Goal: Register for event/course

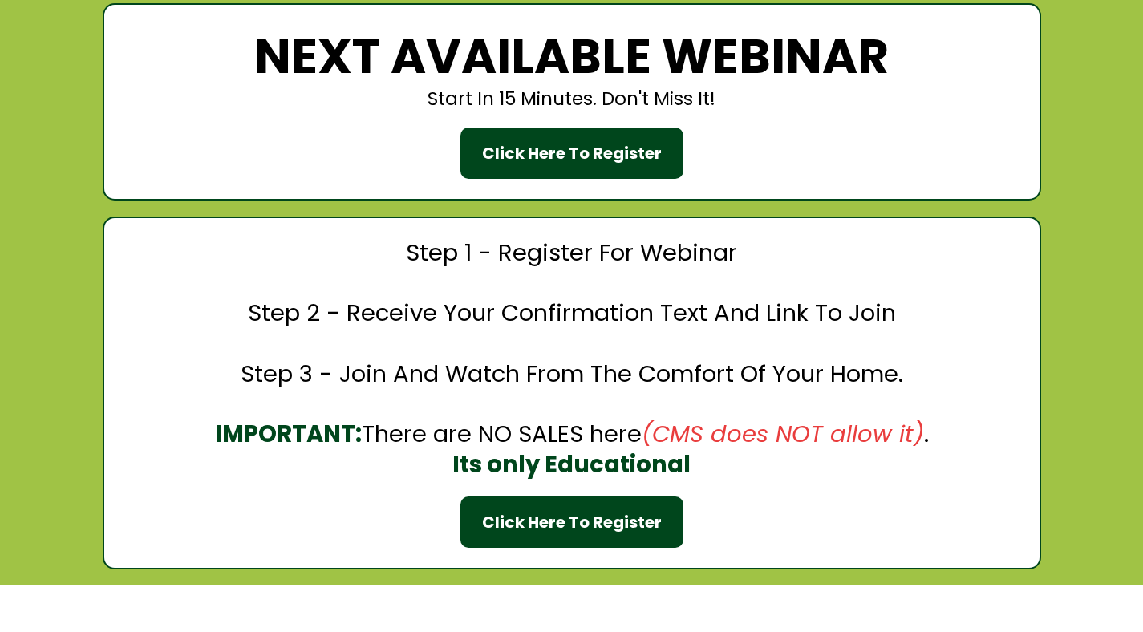
scroll to position [2604, 0]
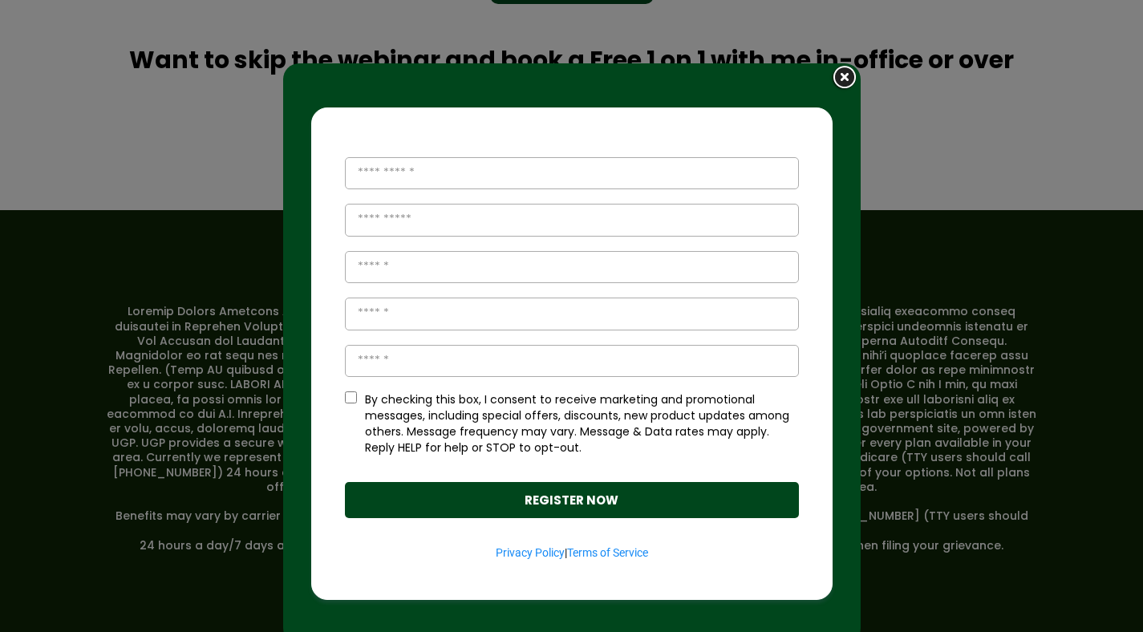
click at [835, 75] on img at bounding box center [844, 78] width 31 height 30
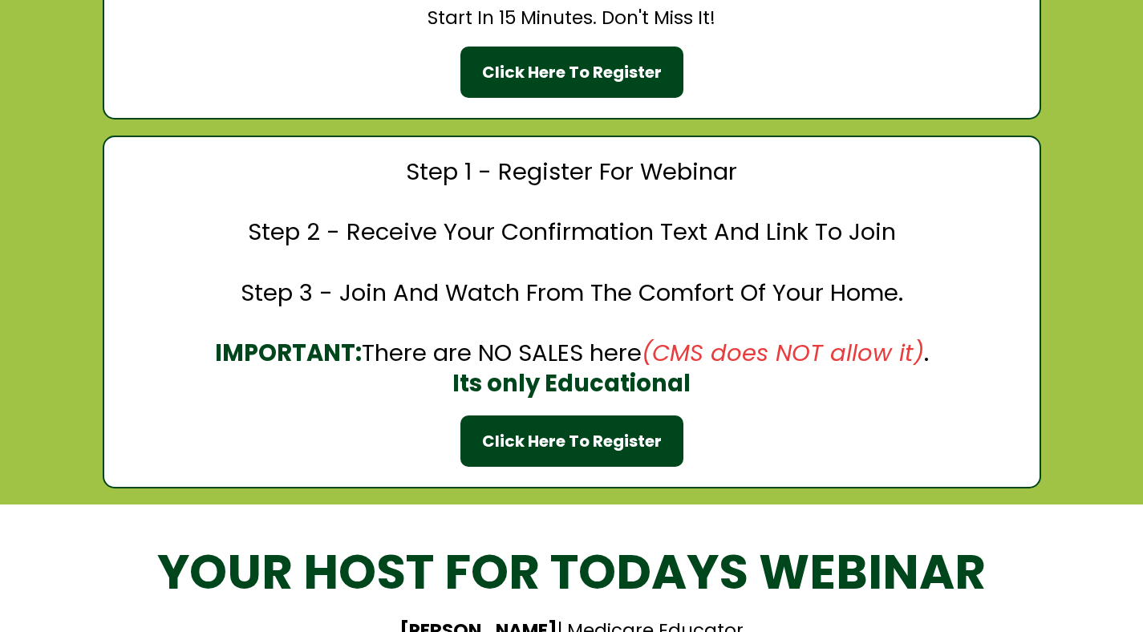
scroll to position [1903, 0]
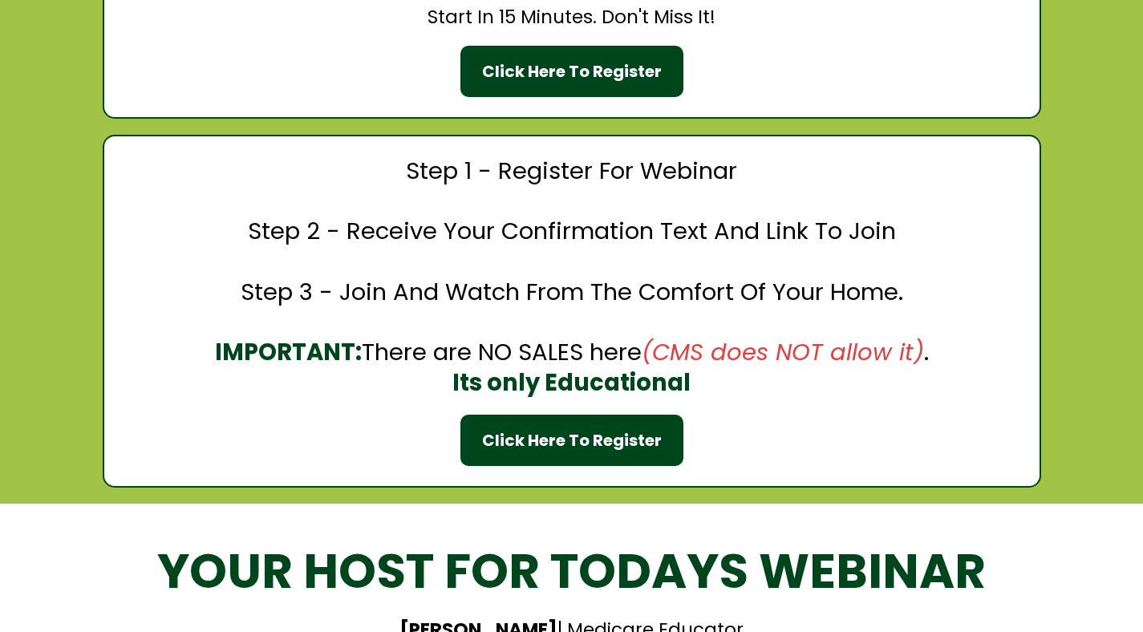
click at [571, 66] on div "Click Here To Register" at bounding box center [572, 71] width 180 height 24
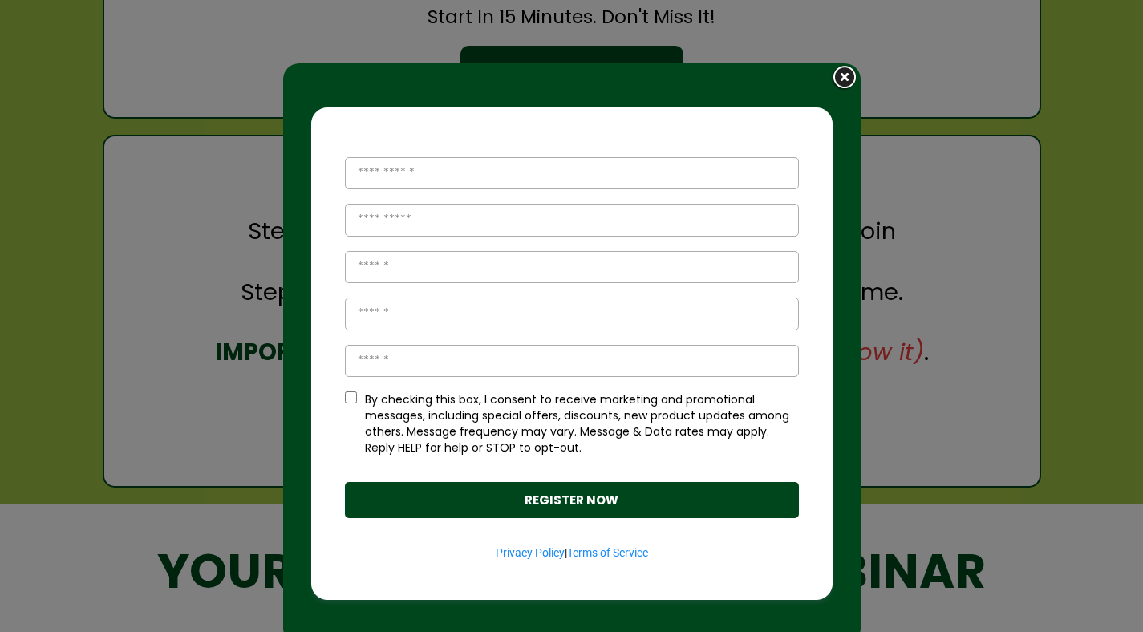
click at [831, 80] on img at bounding box center [844, 78] width 31 height 30
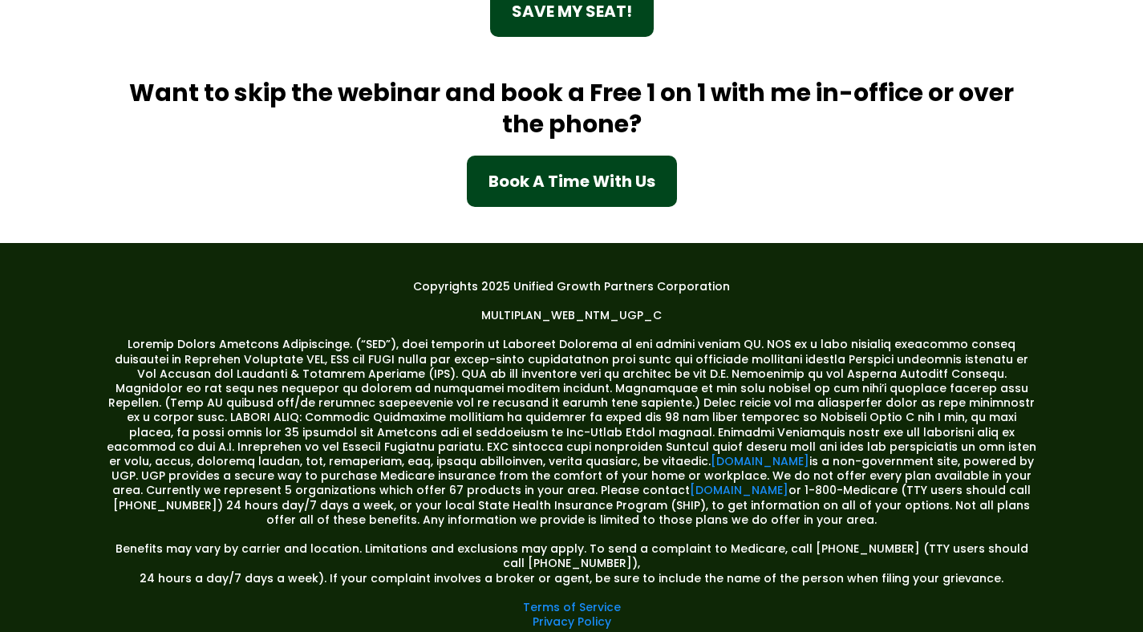
scroll to position [2604, 0]
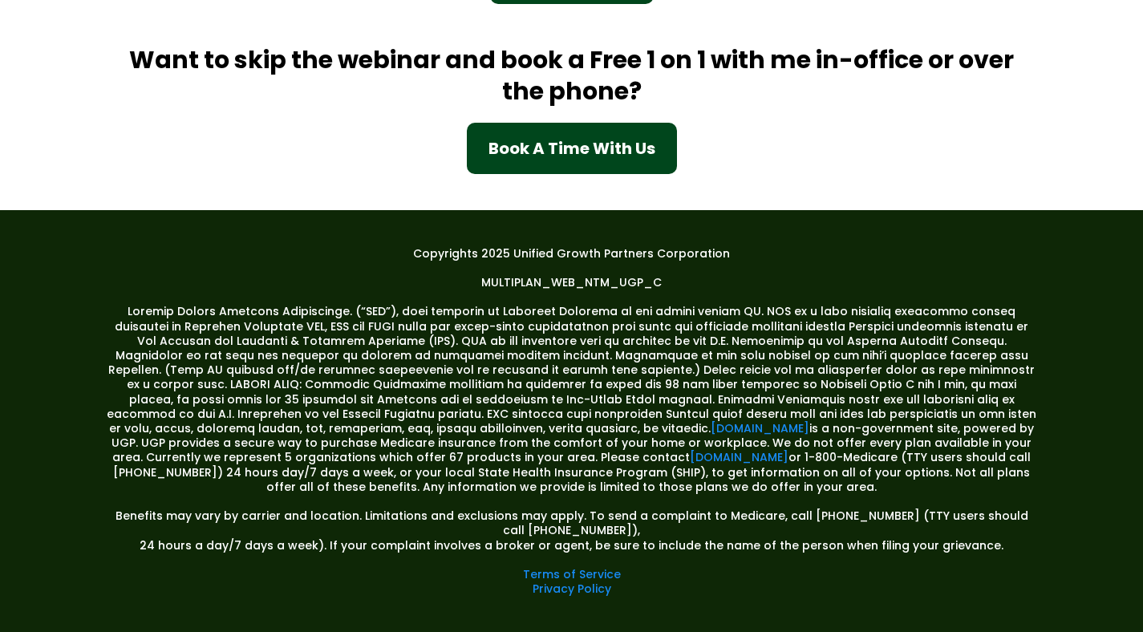
click at [352, 240] on div "Copyrights 2025 Unified Growth Partners Corporation MULTIPLAN_WEB_NTM_UGP_C mym…" at bounding box center [572, 421] width 938 height 367
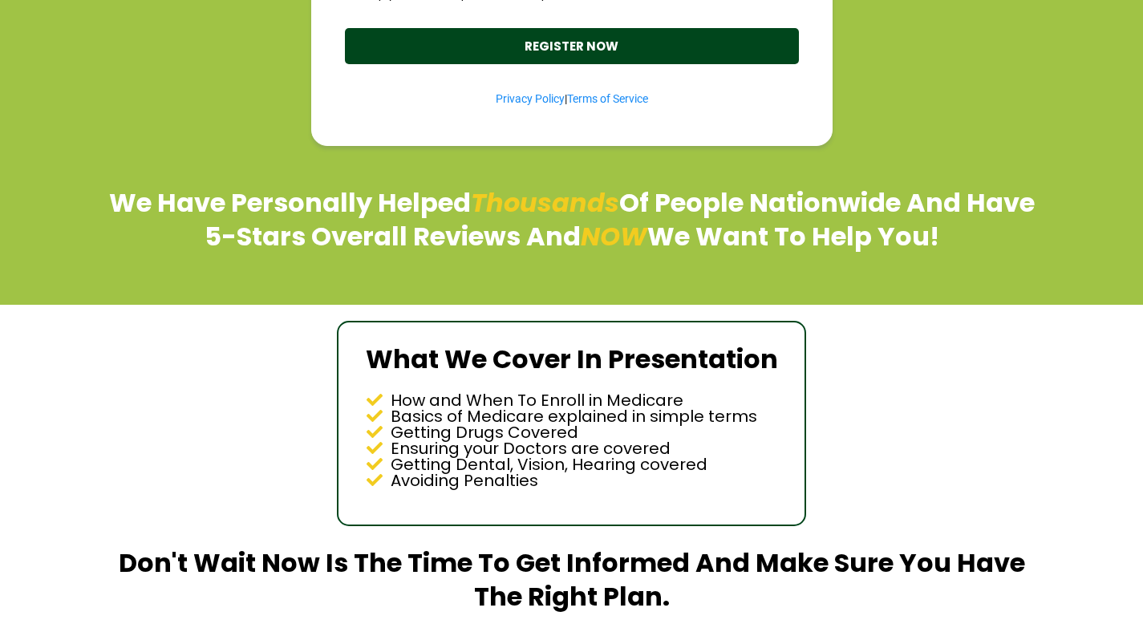
scroll to position [1069, 0]
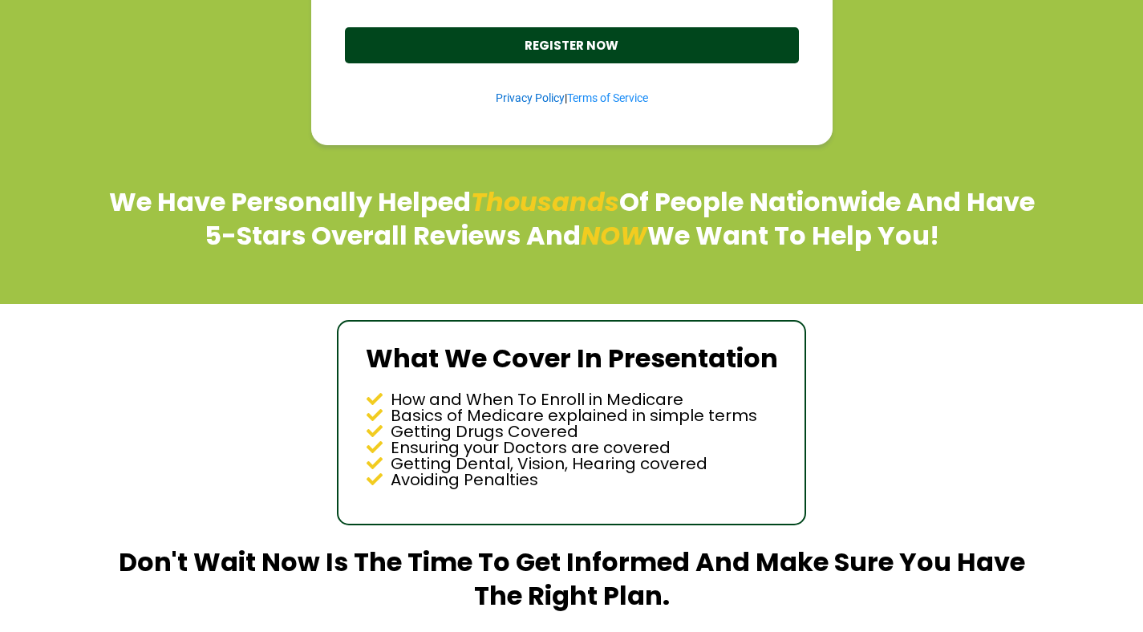
click at [509, 99] on link "Privacy Policy" at bounding box center [530, 97] width 69 height 13
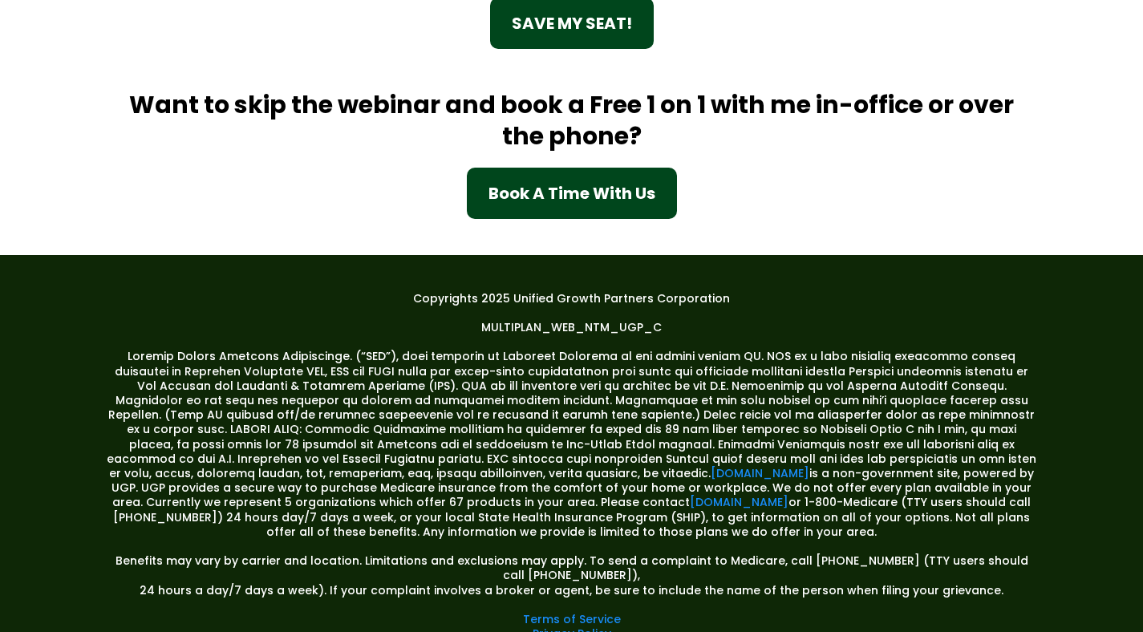
scroll to position [2604, 0]
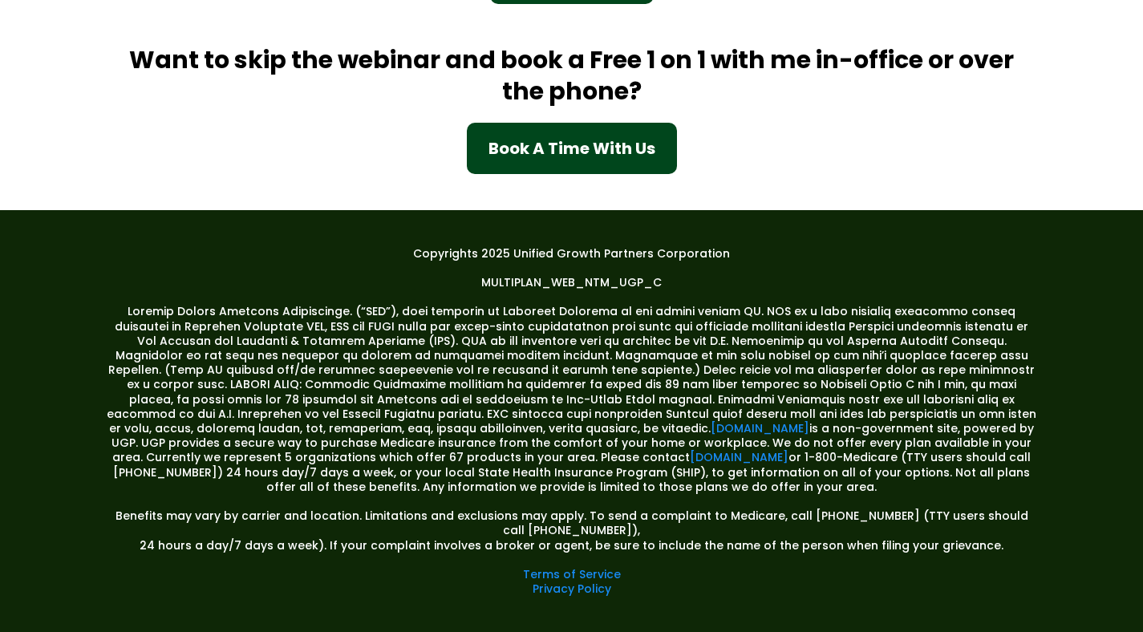
click at [364, 201] on div "YOUR HOST FOR TODAYS WEBINAR [PERSON_NAME] | Medicare Educator SAVE MY SEAT! Wa…" at bounding box center [571, 8] width 1143 height 404
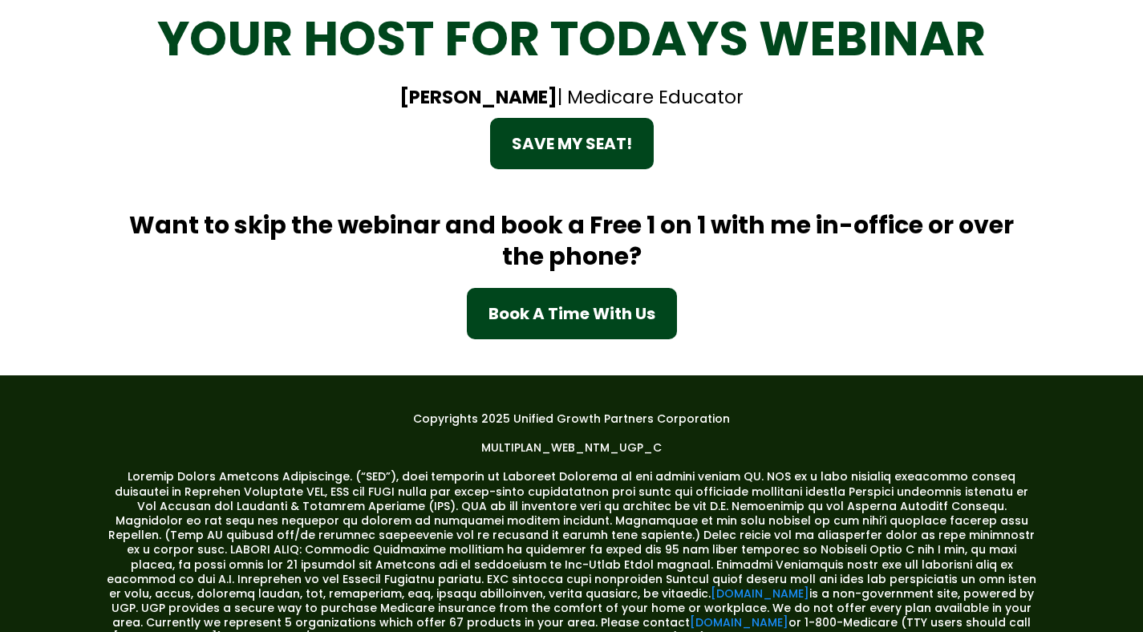
scroll to position [2604, 0]
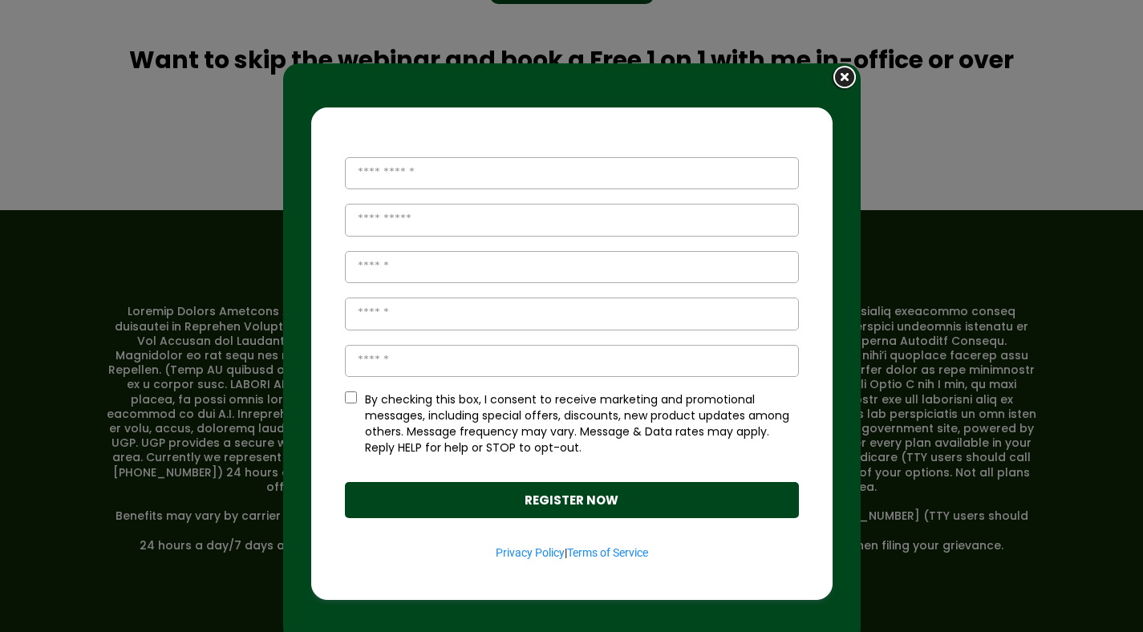
click at [843, 75] on img at bounding box center [844, 78] width 31 height 30
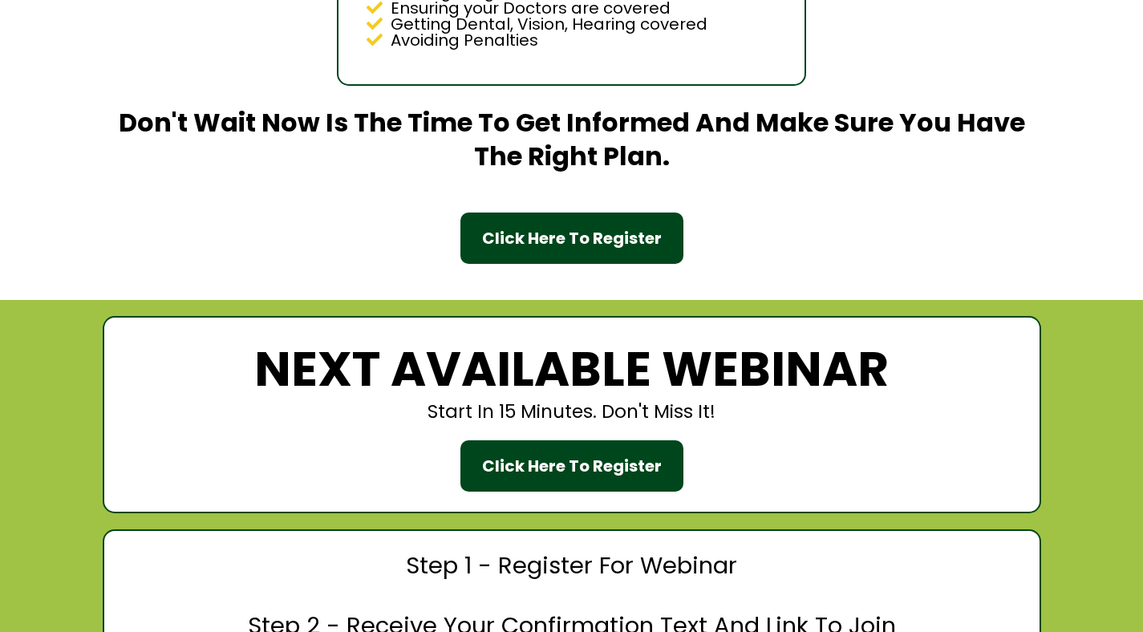
scroll to position [1513, 0]
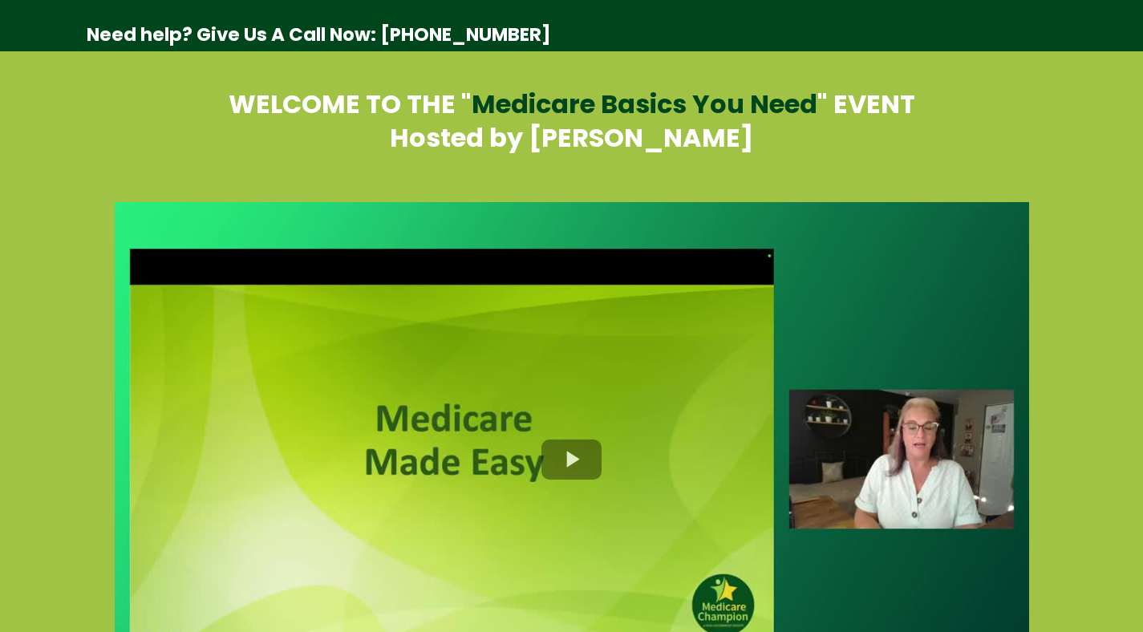
select select "*"
select select "****"
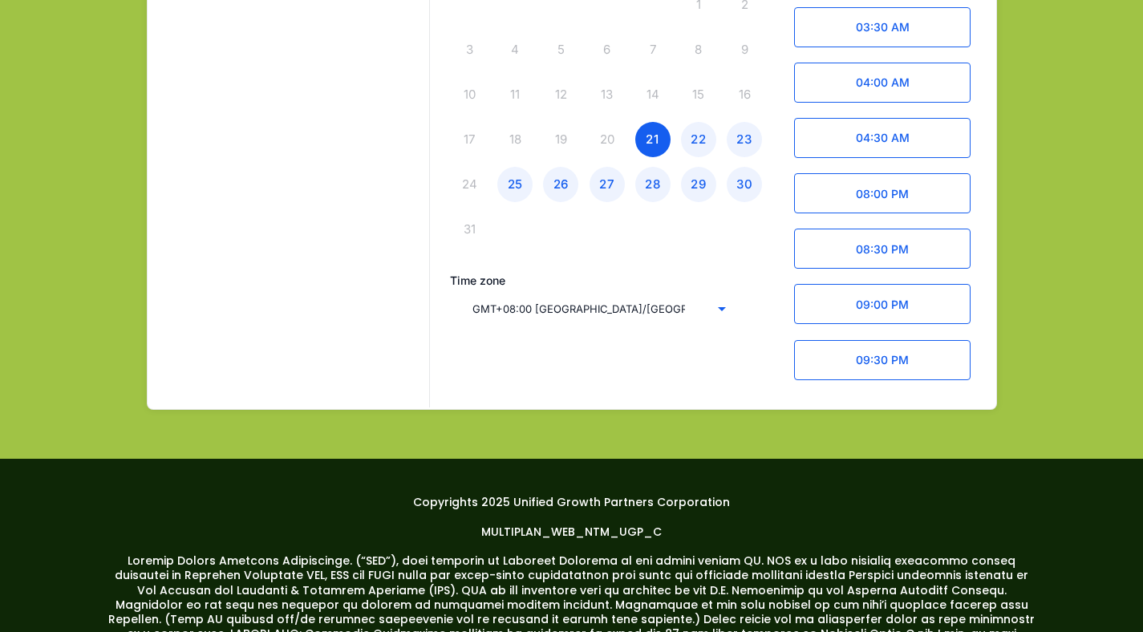
scroll to position [1347, 0]
